Goal: Find specific page/section: Find specific page/section

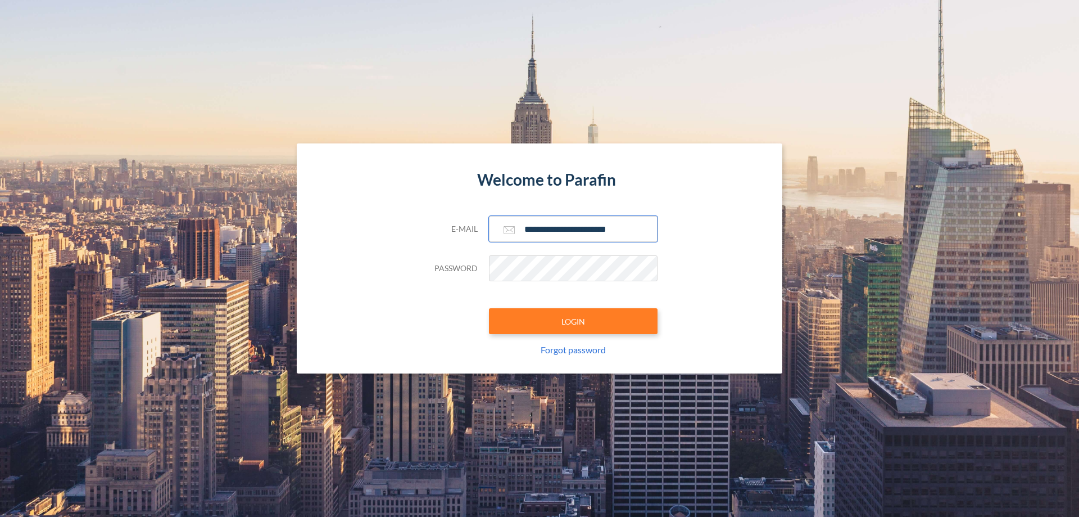
type input "**********"
click at [573, 321] on button "LOGIN" at bounding box center [573, 321] width 169 height 26
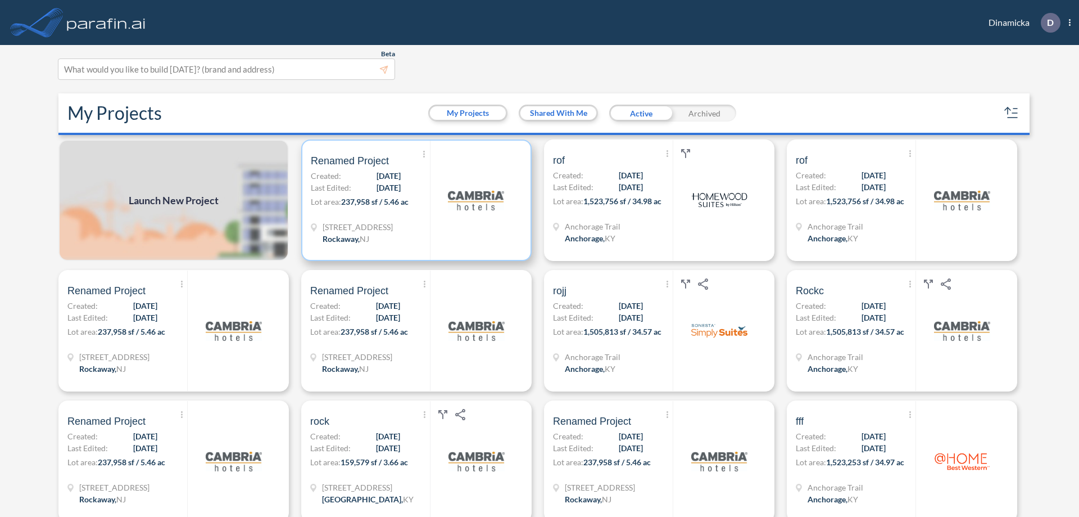
scroll to position [3, 0]
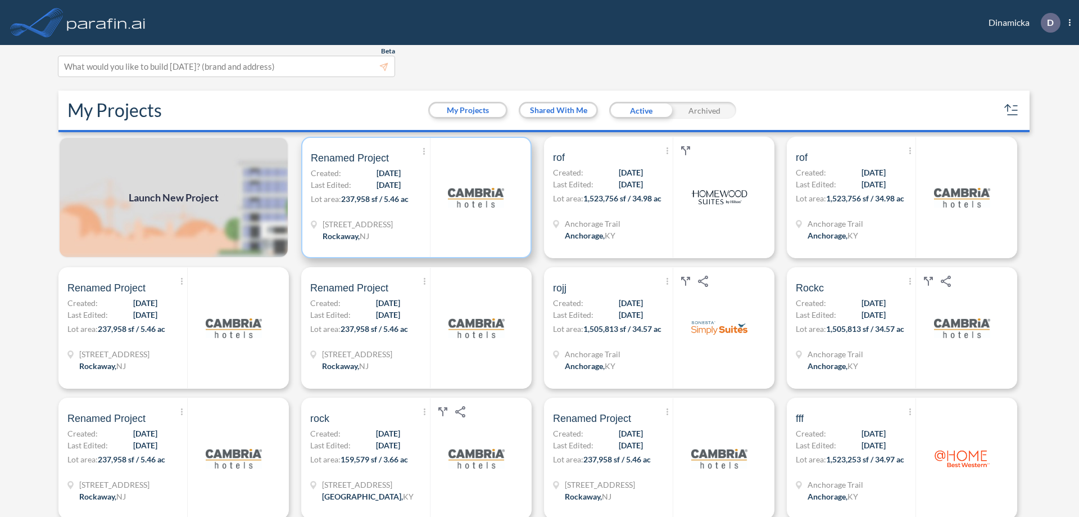
click at [414, 197] on p "Lot area: 237,958 sf / 5.46 ac" at bounding box center [370, 201] width 119 height 16
